Goal: Information Seeking & Learning: Learn about a topic

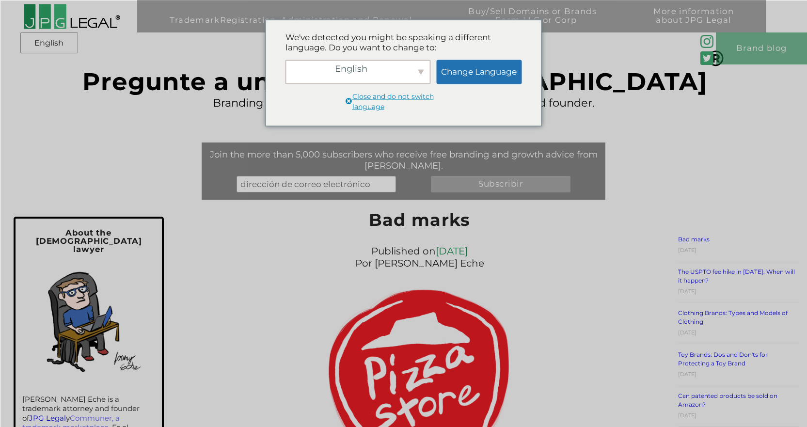
click at [296, 272] on div "Published on [DATE] Por [PERSON_NAME] Eche" at bounding box center [419, 257] width 355 height 29
click at [647, 115] on div "Trademark Registration, Administration and Renewal Apply for Trademark Registra…" at bounding box center [403, 72] width 807 height 145
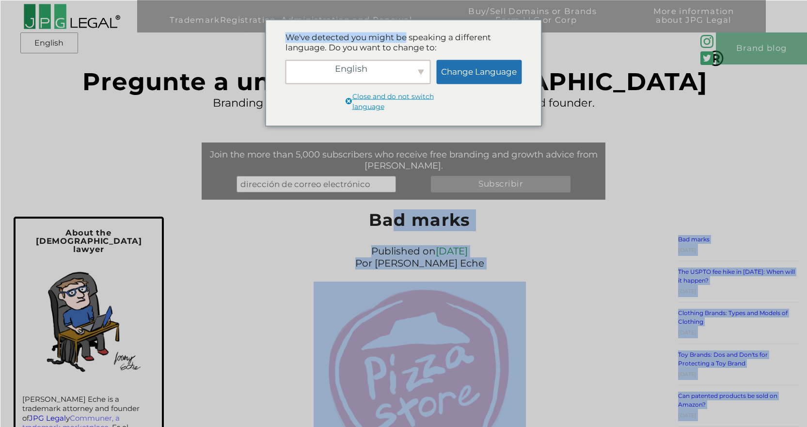
drag, startPoint x: 407, startPoint y: 29, endPoint x: 389, endPoint y: 206, distance: 178.3
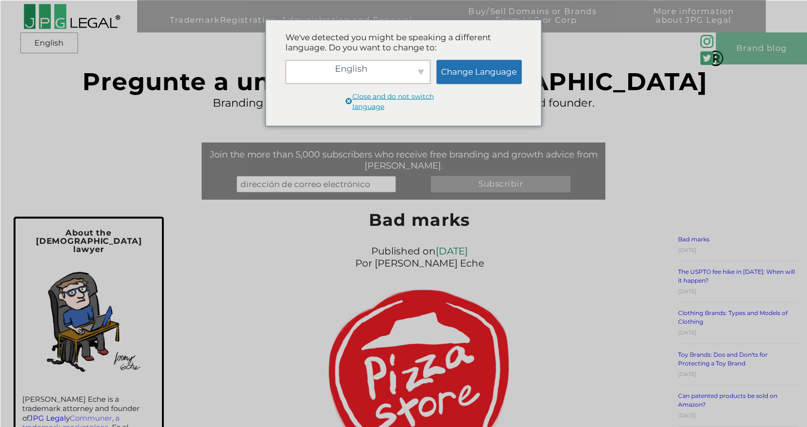
click at [185, 68] on div "Trademark Registration, Administration and Renewal Apply for Trademark Registra…" at bounding box center [403, 72] width 807 height 145
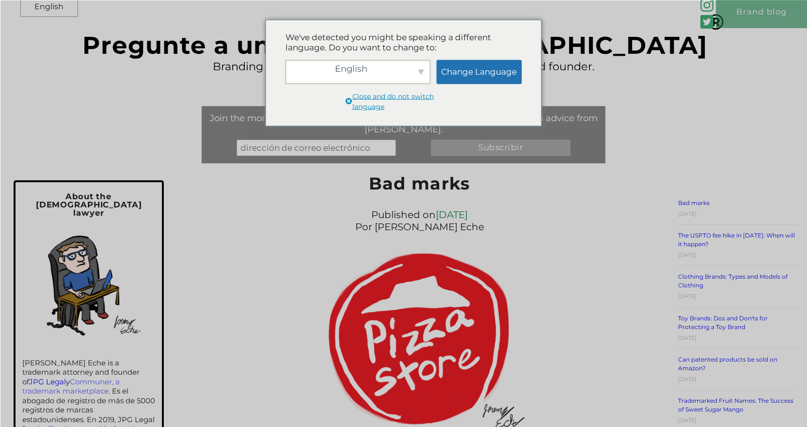
click at [388, 100] on font "Close and do not switch language" at bounding box center [392, 101] width 81 height 19
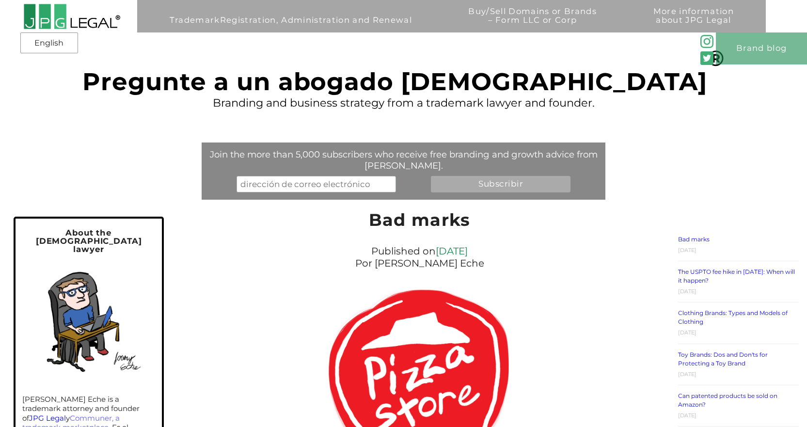
scroll to position [36, 0]
